Goal: Navigation & Orientation: Find specific page/section

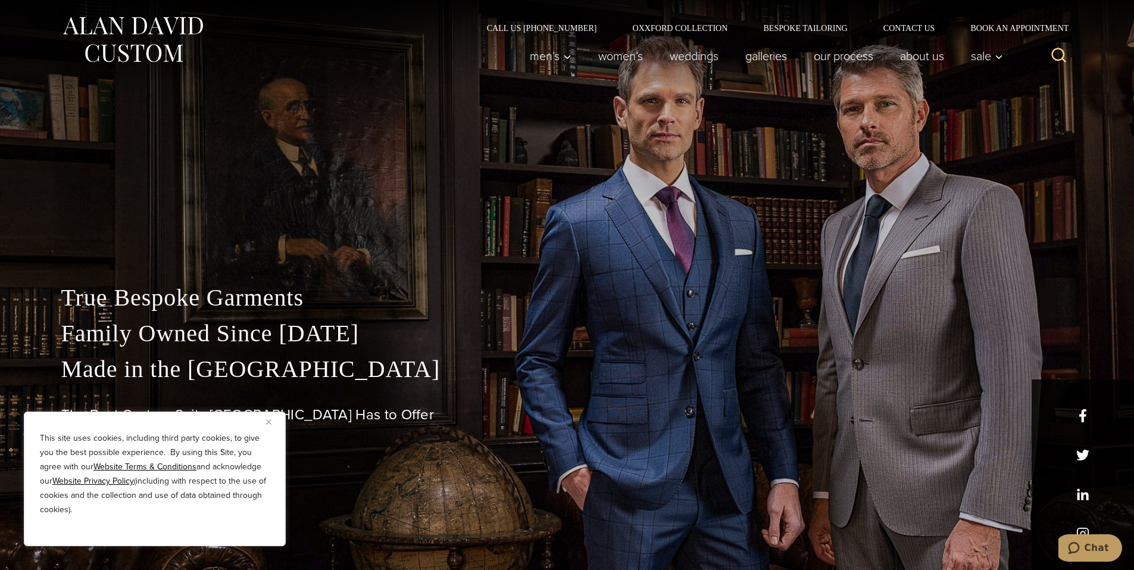
click at [264, 422] on div "This site uses cookies, including third party cookies, to give you the best pos…" at bounding box center [155, 478] width 262 height 135
click at [269, 421] on img "Close" at bounding box center [268, 421] width 5 height 5
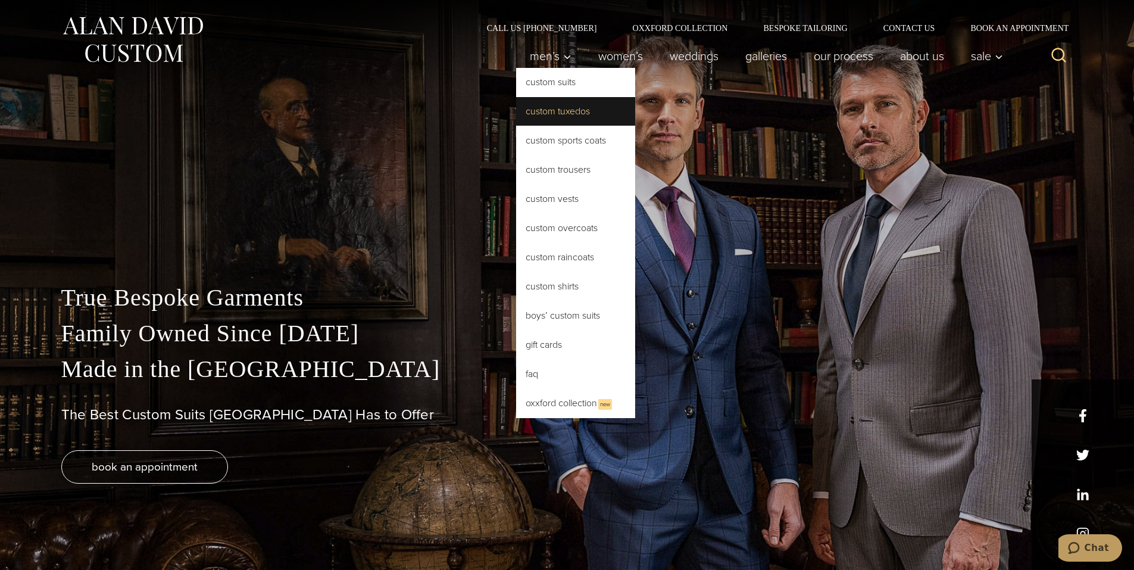
click at [556, 114] on link "Custom Tuxedos" at bounding box center [575, 111] width 119 height 29
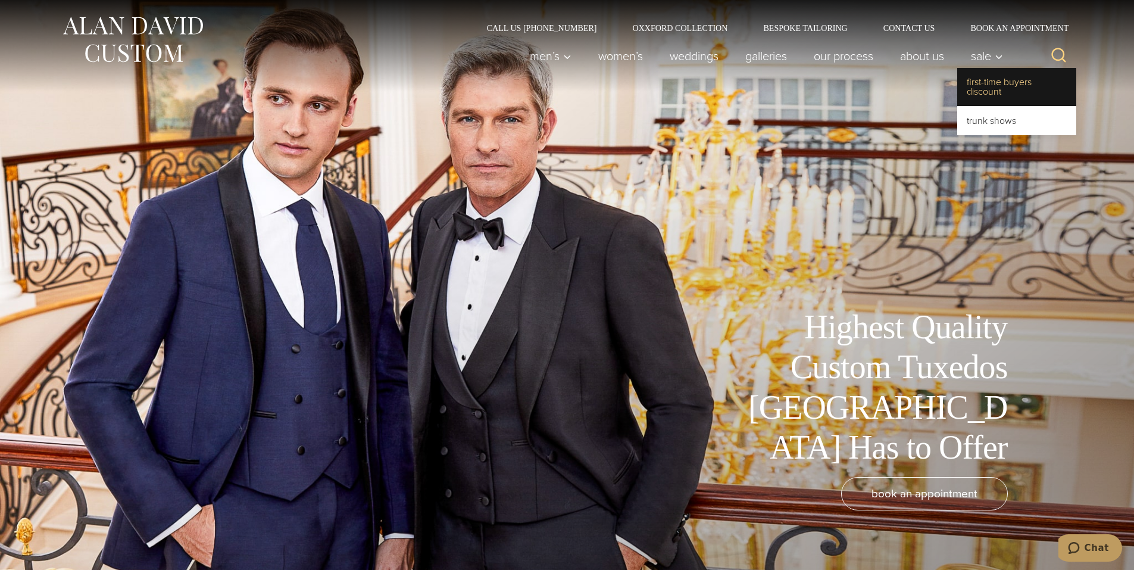
click at [993, 83] on link "First-Time Buyers Discount" at bounding box center [1017, 87] width 119 height 38
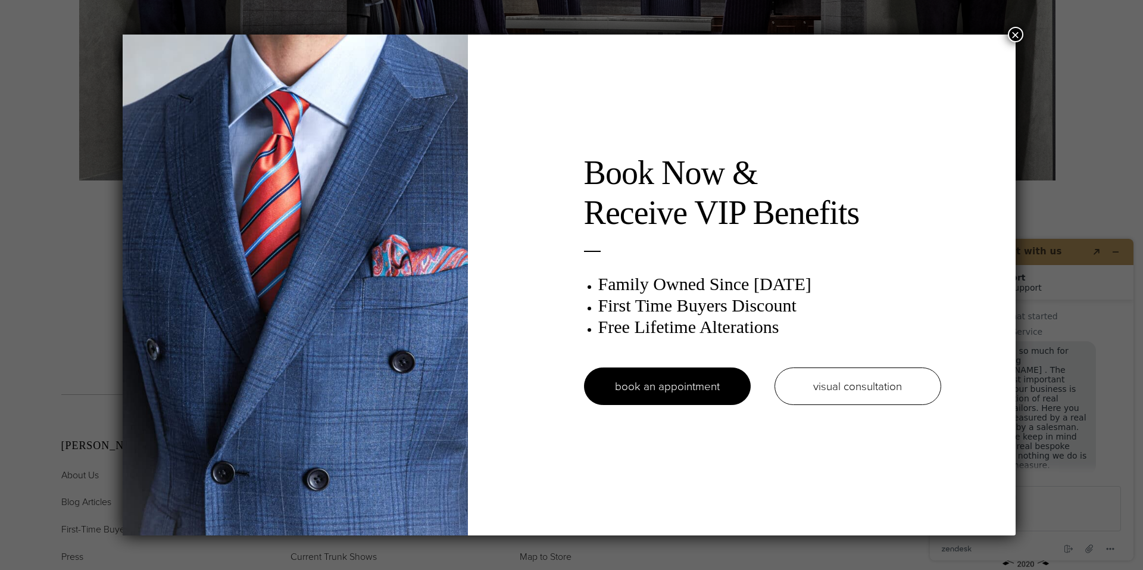
click at [1024, 33] on button "×" at bounding box center [1015, 34] width 15 height 15
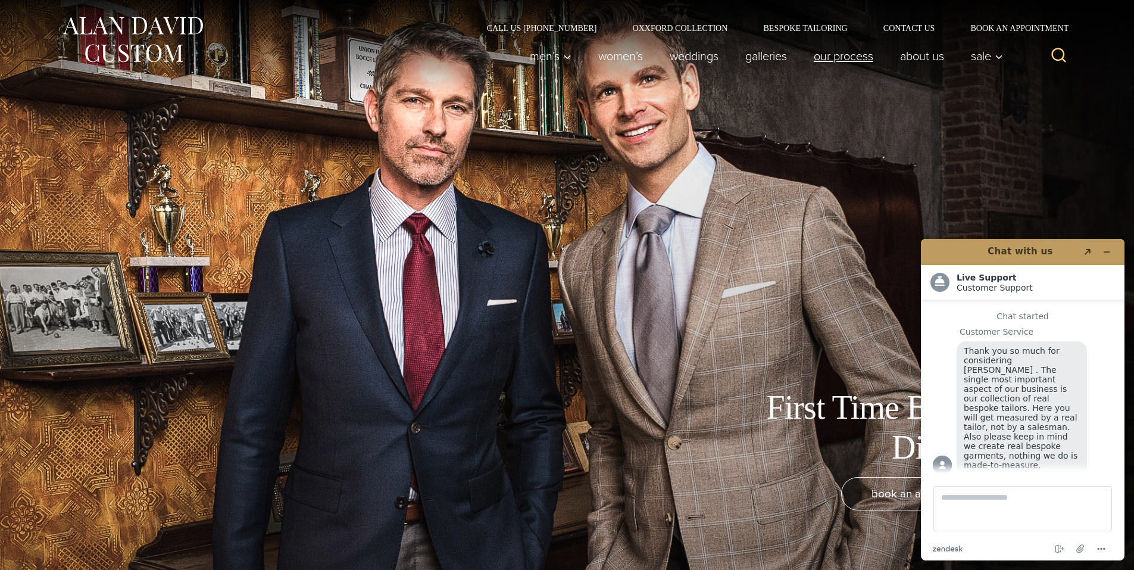
click at [858, 58] on link "Our Process" at bounding box center [843, 56] width 86 height 24
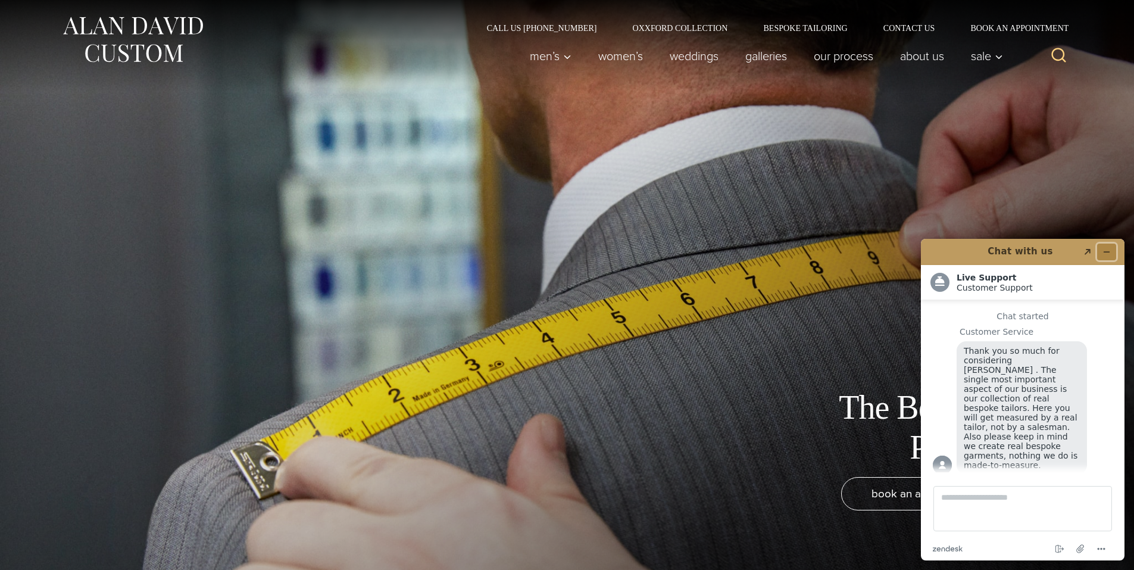
click at [1109, 252] on icon "Minimize widget" at bounding box center [1107, 252] width 8 height 8
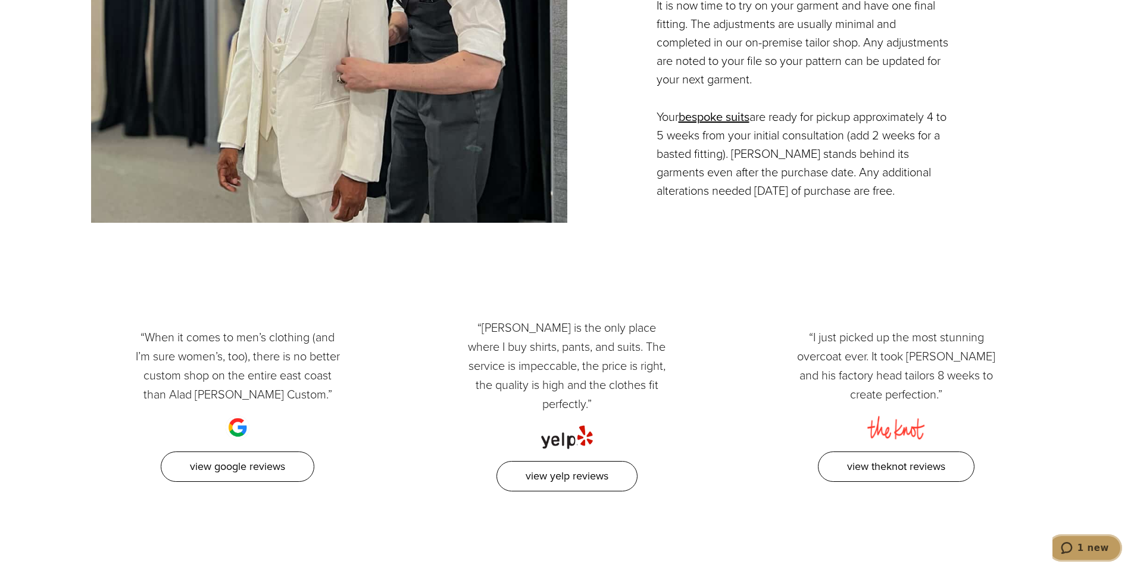
scroll to position [3216, 0]
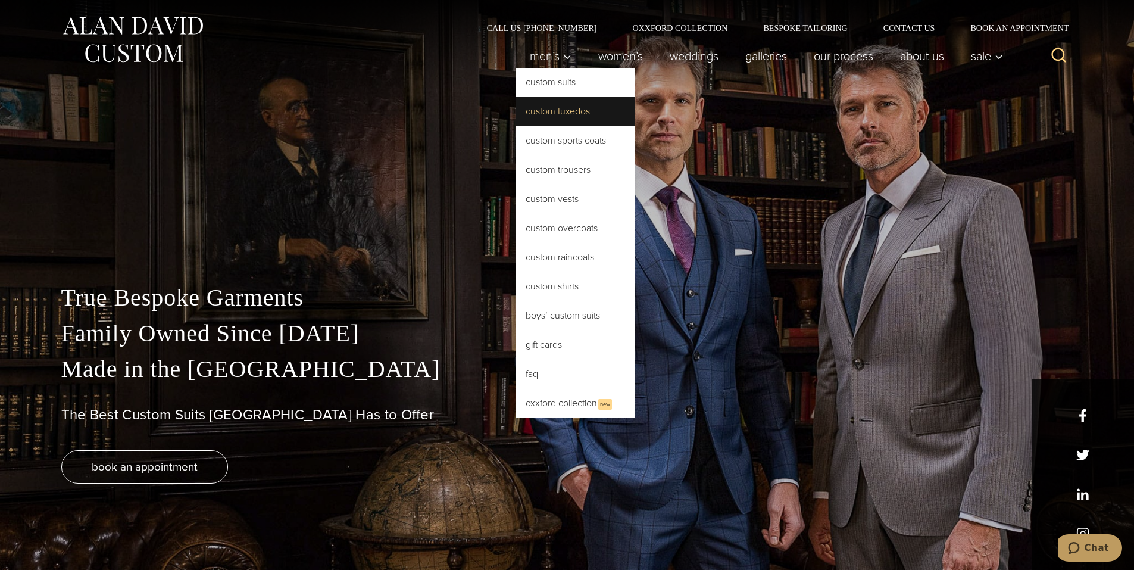
click at [559, 109] on link "Custom Tuxedos" at bounding box center [575, 111] width 119 height 29
